Goal: Information Seeking & Learning: Learn about a topic

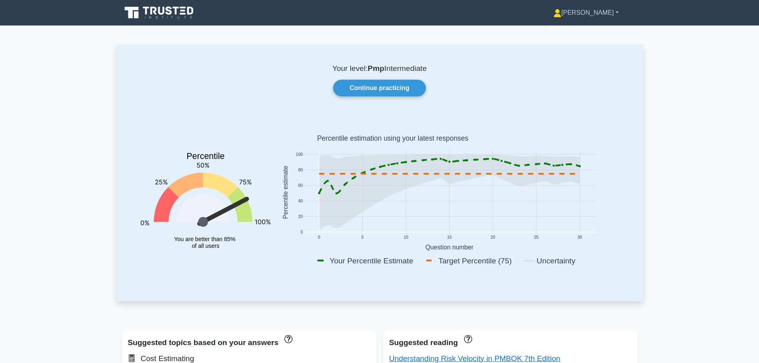
click at [577, 14] on link "[PERSON_NAME]" at bounding box center [586, 13] width 104 height 16
click at [386, 87] on link "Continue practicing" at bounding box center [379, 88] width 92 height 17
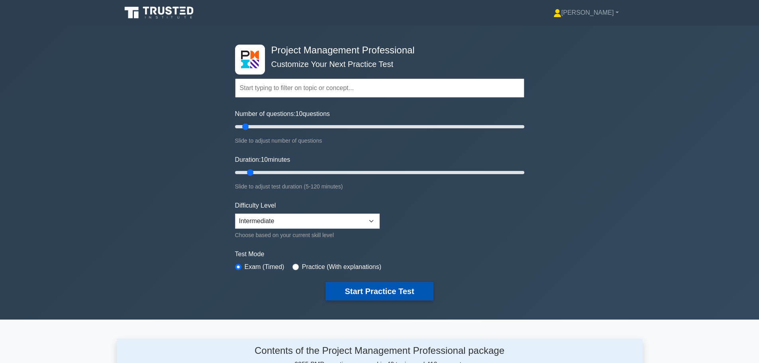
click at [384, 290] on button "Start Practice Test" at bounding box center [380, 291] width 108 height 18
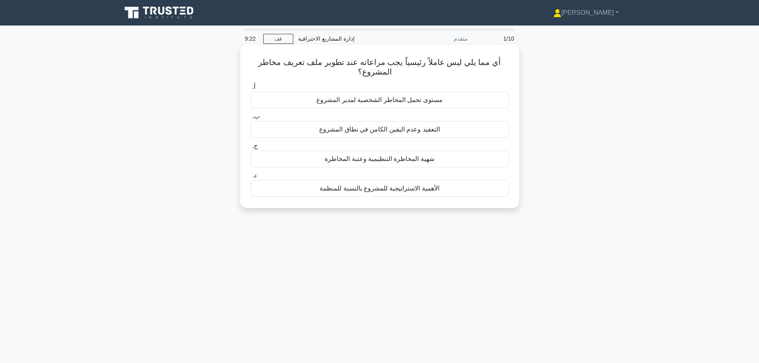
click at [378, 161] on font "شهية المخاطرة التنظيمية وعتبة المخاطرة" at bounding box center [380, 158] width 110 height 7
click at [251, 149] on input "ج. شهية المخاطرة التنظيمية وعتبة المخاطرة" at bounding box center [251, 145] width 0 height 5
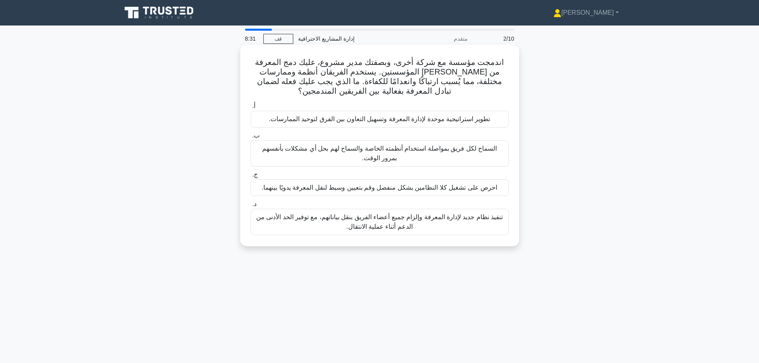
click at [425, 120] on font "تطوير استراتيجية موحدة لإدارة المعرفة وتسهيل التعاون بين الفرق لتوحيد الممارسات." at bounding box center [380, 119] width 222 height 7
click at [251, 109] on input "أ. تطوير استراتيجية موحدة لإدارة المعرفة وتسهيل التعاون بين الفرق لتوحيد الممار…" at bounding box center [251, 106] width 0 height 5
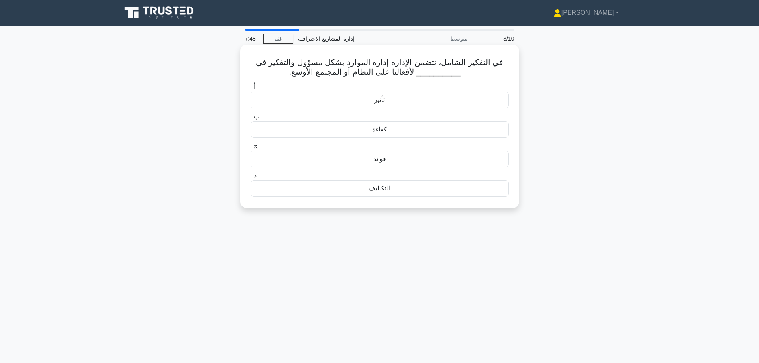
click at [375, 133] on font "كفاءة" at bounding box center [379, 129] width 15 height 7
click at [251, 119] on input "ب. كفاءة" at bounding box center [251, 116] width 0 height 5
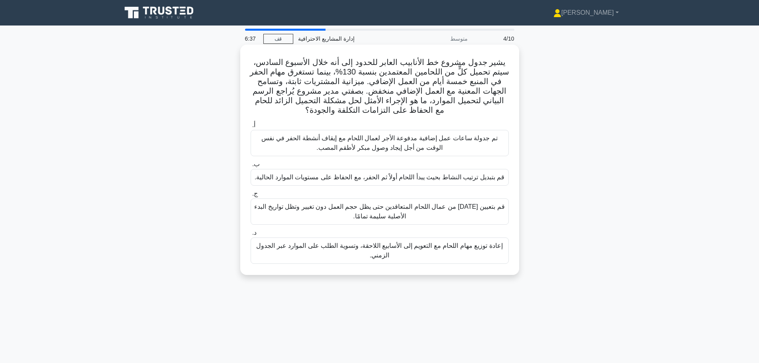
click at [380, 248] on font "إعادة توزيع مهام اللحام مع التعويم إلى الأسابيع اللاحقة، وتسوية الطلب على الموا…" at bounding box center [379, 250] width 246 height 16
click at [251, 235] on input "د. إعادة توزيع مهام اللحام مع التعويم إلى الأسابيع اللاحقة، وتسوية الطلب على ال…" at bounding box center [251, 232] width 0 height 5
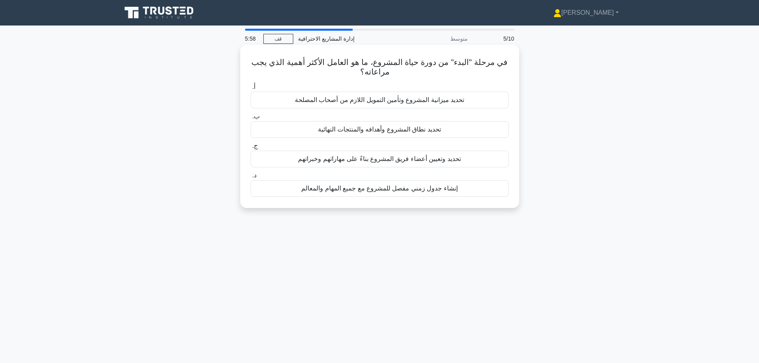
click at [380, 130] on font "تحديد نطاق المشروع وأهدافه والمنتجات النهائية" at bounding box center [379, 129] width 123 height 7
click at [251, 119] on input "ب. تحديد نطاق المشروع وأهدافه والمنتجات النهائية" at bounding box center [251, 116] width 0 height 5
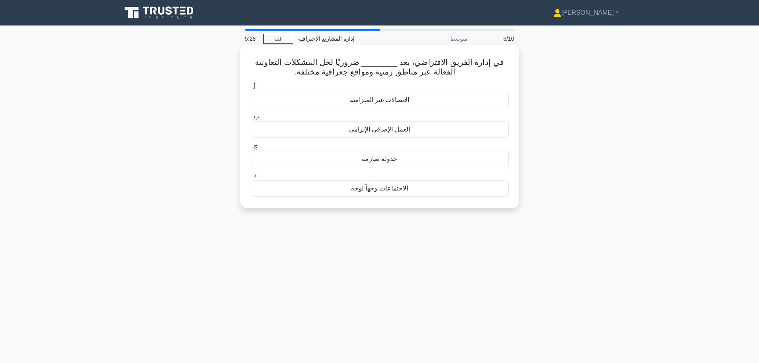
click at [386, 102] on font "الاتصالات غير المتزامنة" at bounding box center [380, 99] width 60 height 7
click at [251, 90] on input "أ. الاتصالات غير المتزامنة" at bounding box center [251, 86] width 0 height 5
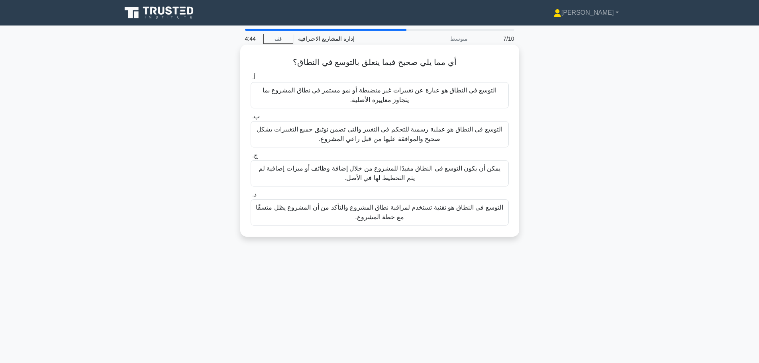
click at [350, 178] on font "يمكن أن يكون التوسع في النطاق مفيدًا للمشروع من خلال إضافة وظائف أو ميزات إضافي…" at bounding box center [380, 173] width 242 height 16
click at [251, 158] on input "ج. يمكن أن يكون التوسع في النطاق مفيدًا للمشروع من خلال إضافة وظائف أو ميزات إض…" at bounding box center [251, 155] width 0 height 5
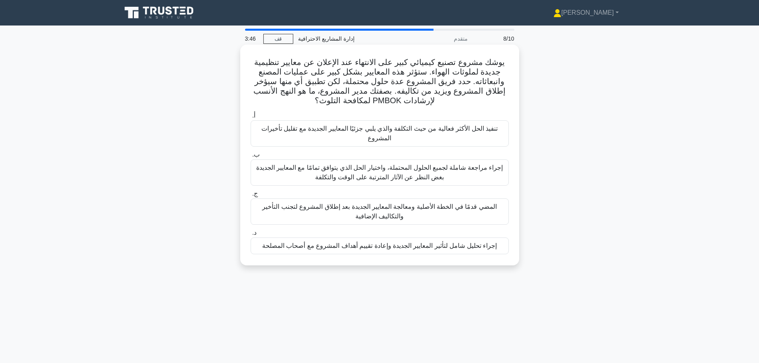
click at [378, 248] on font "إجراء تحليل شامل لتأثير المعايير الجديدة وإعادة تقييم أهداف المشروع مع أصحاب ال…" at bounding box center [379, 245] width 235 height 7
click at [251, 235] on input "د. إجراء تحليل شامل لتأثير المعايير الجديدة وإعادة تقييم أهداف المشروع مع أصحاب…" at bounding box center [251, 232] width 0 height 5
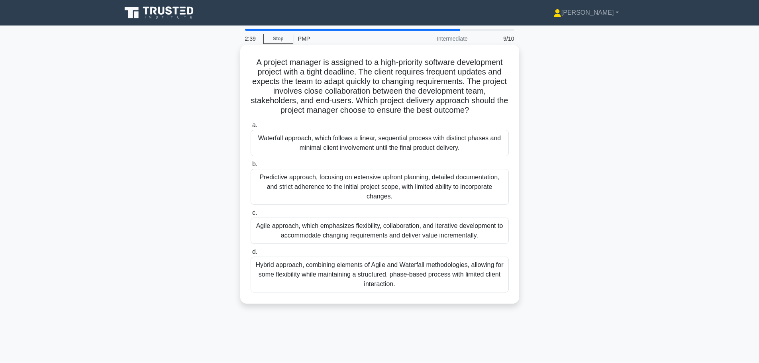
click at [442, 231] on div "Agile approach, which emphasizes flexibility, collaboration, and iterative deve…" at bounding box center [380, 231] width 258 height 26
click at [251, 216] on input "c. Agile approach, which emphasizes flexibility, collaboration, and iterative d…" at bounding box center [251, 212] width 0 height 5
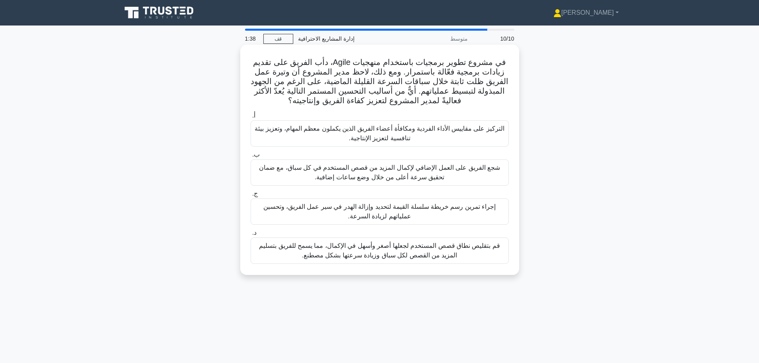
click at [331, 135] on font "التركيز على مقاييس الأداء الفردية ومكافأة أعضاء الفريق الذين يكملون معظم المهام…" at bounding box center [379, 133] width 251 height 19
click at [251, 118] on input "أ. التركيز على مقاييس الأداء الفردية ومكافأة أعضاء الفريق الذين يكملون معظم الم…" at bounding box center [251, 115] width 0 height 5
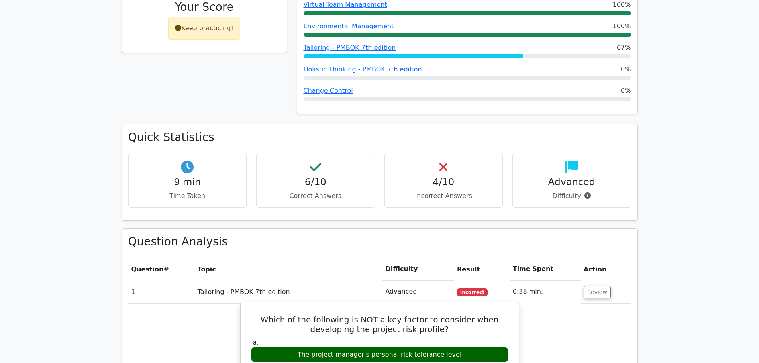
scroll to position [319, 0]
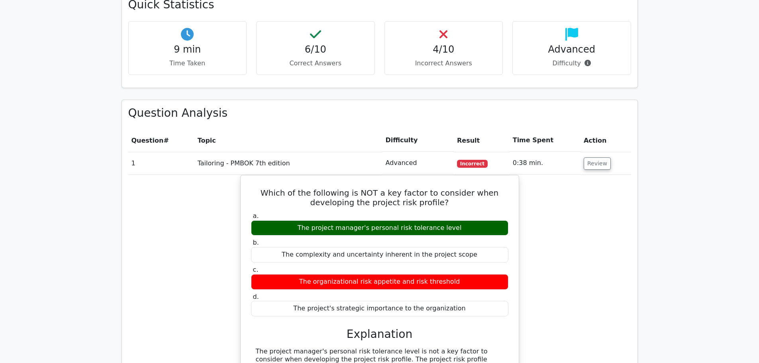
click at [471, 59] on p "Incorrect Answers" at bounding box center [443, 64] width 105 height 10
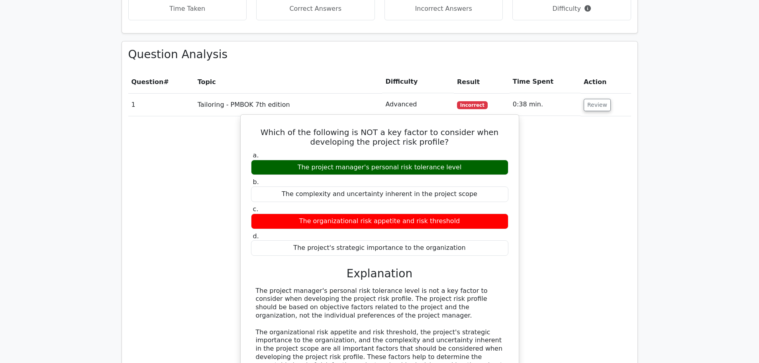
scroll to position [438, 0]
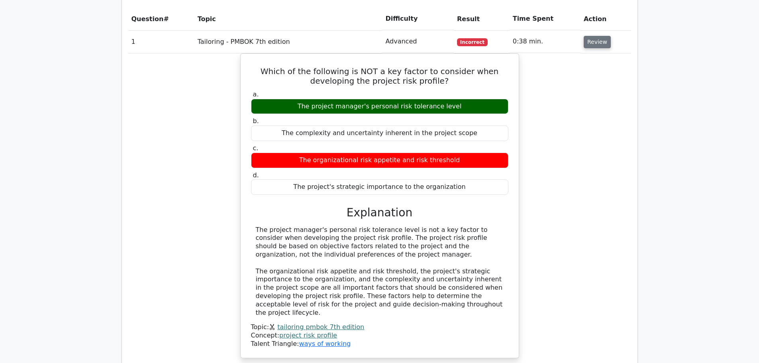
click at [592, 44] on button "Review" at bounding box center [597, 42] width 27 height 12
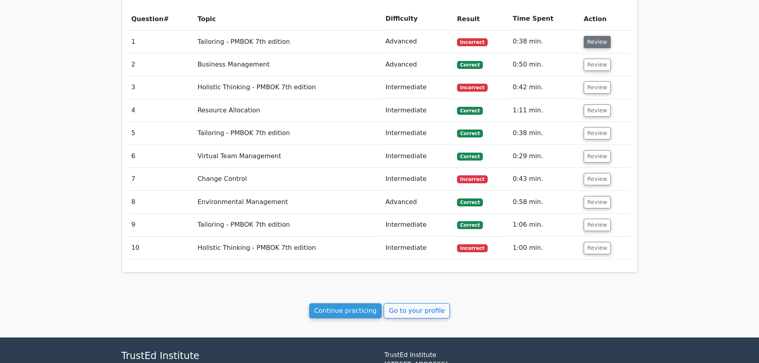
click at [592, 44] on button "Review" at bounding box center [597, 42] width 27 height 12
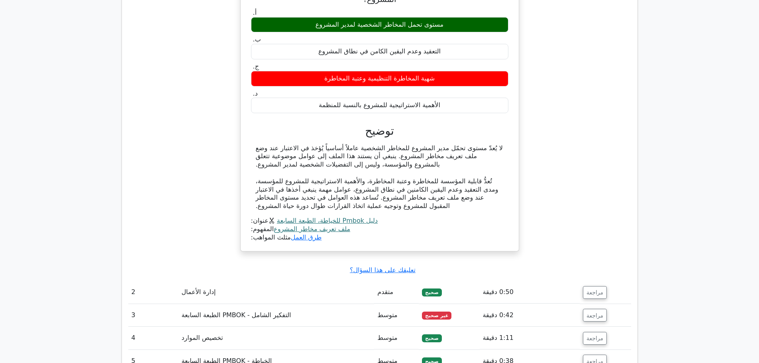
scroll to position [558, 0]
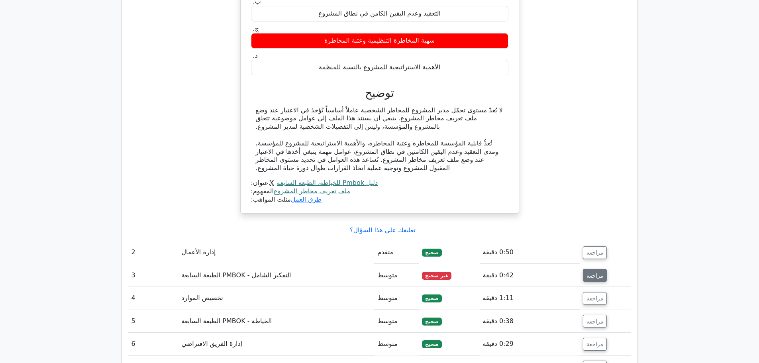
click at [592, 277] on font "مراجعة" at bounding box center [594, 275] width 17 height 6
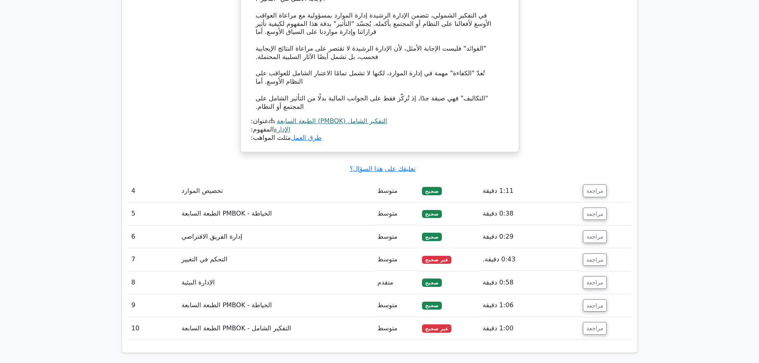
scroll to position [1036, 0]
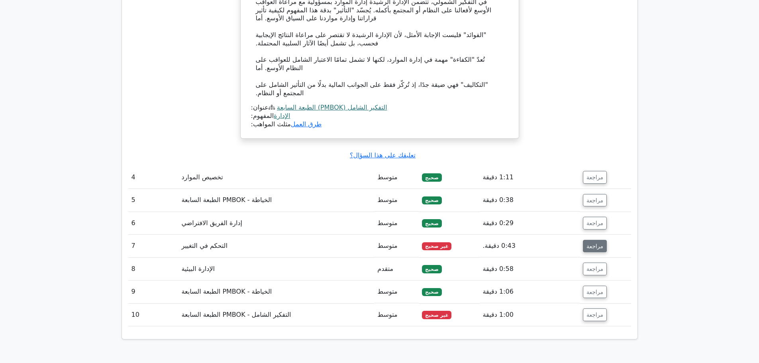
click at [600, 249] on font "مراجعة" at bounding box center [594, 246] width 17 height 6
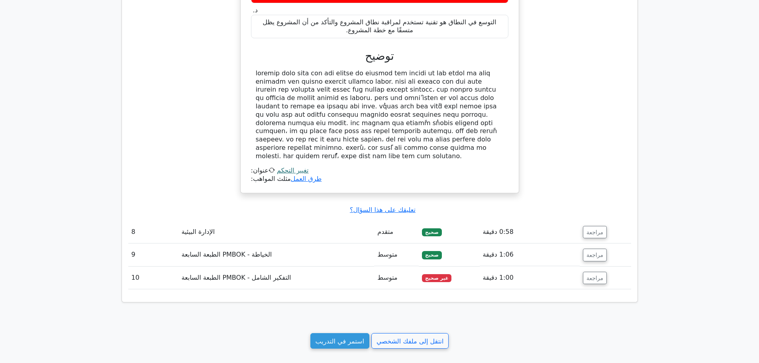
scroll to position [1434, 0]
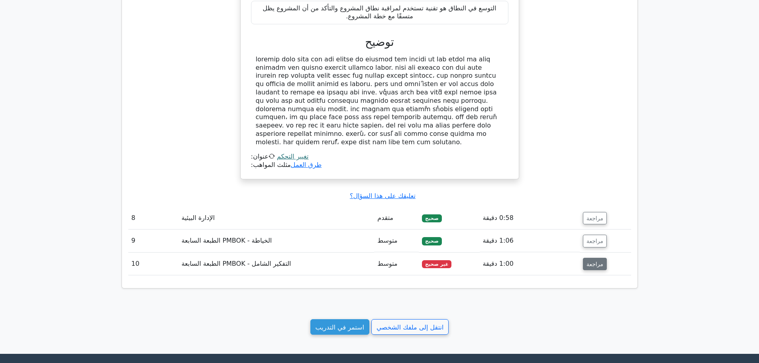
click at [590, 261] on font "مراجعة" at bounding box center [594, 264] width 17 height 6
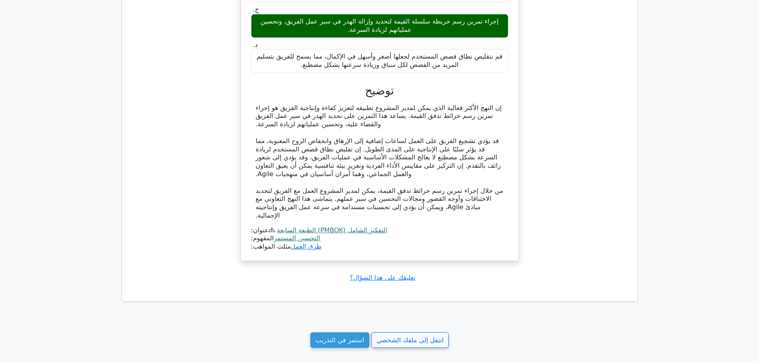
scroll to position [1873, 0]
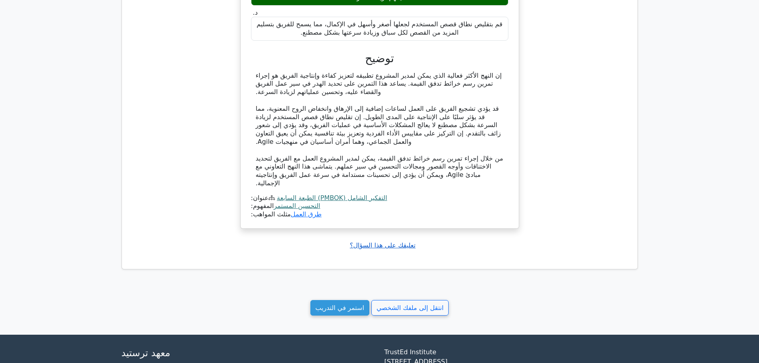
click at [406, 241] on font "تعليقك على هذا السؤال؟" at bounding box center [383, 245] width 66 height 8
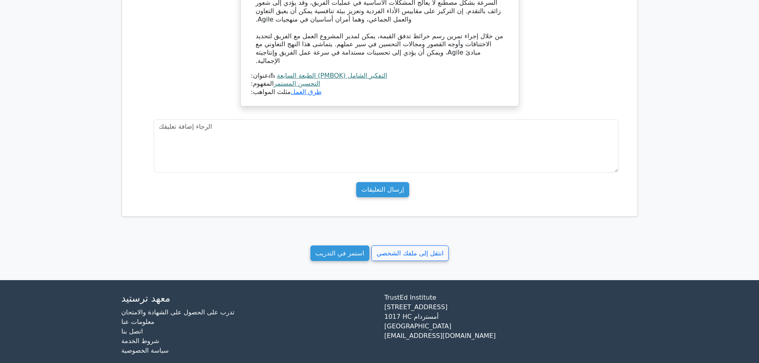
scroll to position [1998, 0]
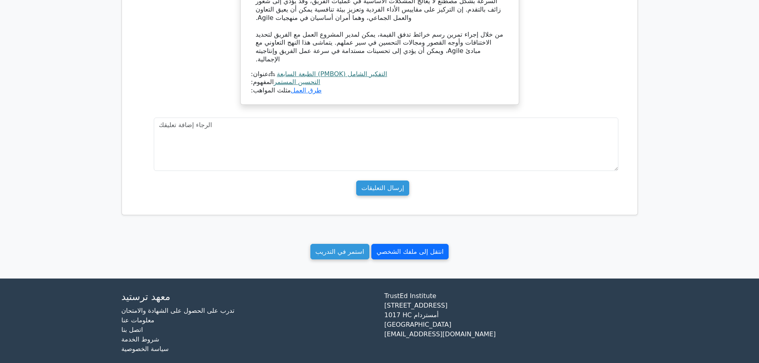
click at [392, 248] on font "انتقل إلى ملفك الشخصي" at bounding box center [410, 252] width 67 height 8
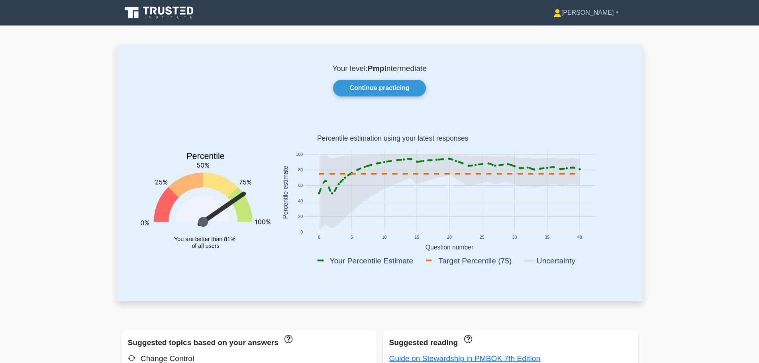
click at [575, 13] on link "[PERSON_NAME]" at bounding box center [586, 13] width 104 height 16
click at [570, 30] on link "Profile" at bounding box center [566, 31] width 63 height 13
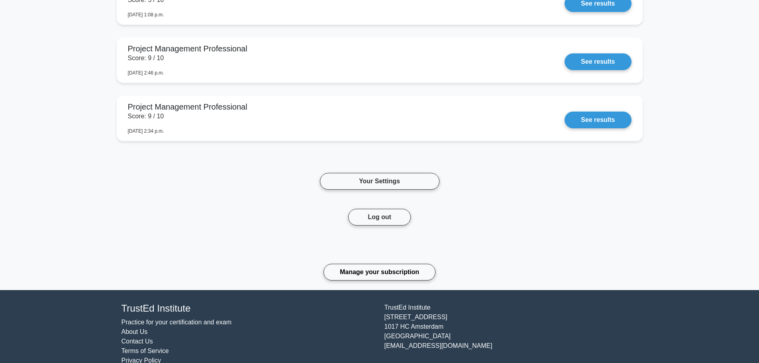
scroll to position [654, 0]
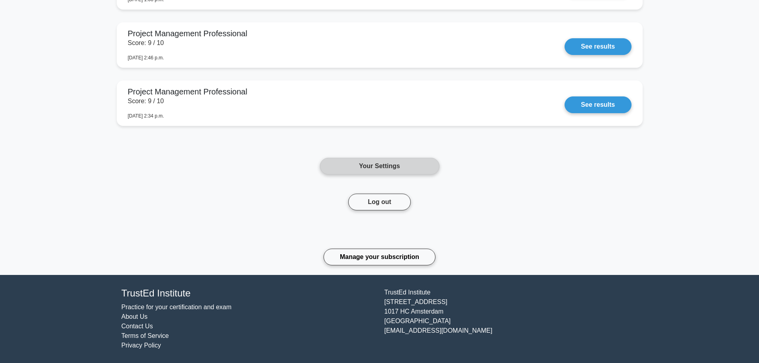
click at [375, 169] on link "Your Settings" at bounding box center [380, 166] width 120 height 17
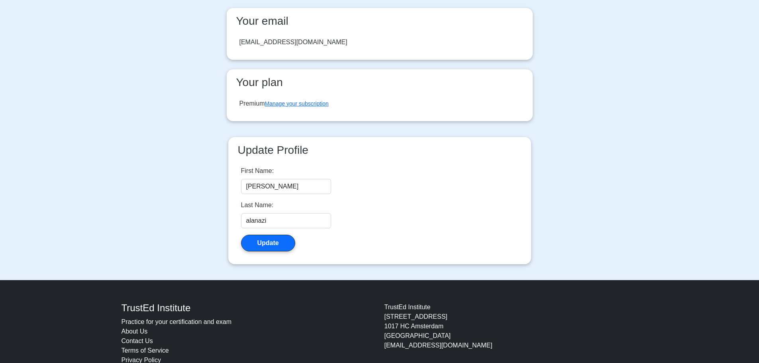
scroll to position [80, 0]
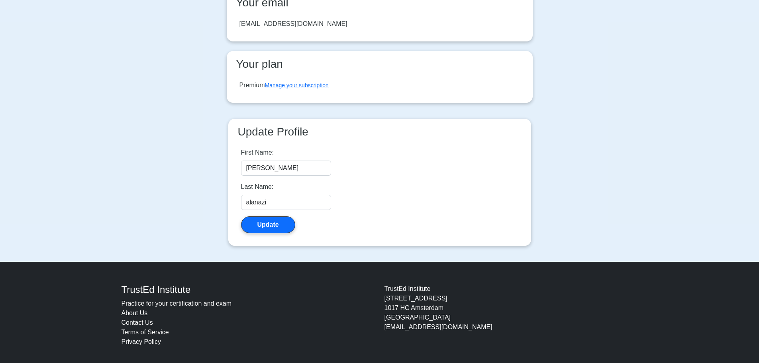
click at [311, 89] on div "Premium Manage your subscription" at bounding box center [283, 85] width 89 height 10
click at [312, 85] on link "Manage your subscription" at bounding box center [297, 85] width 64 height 6
